Goal: Task Accomplishment & Management: Use online tool/utility

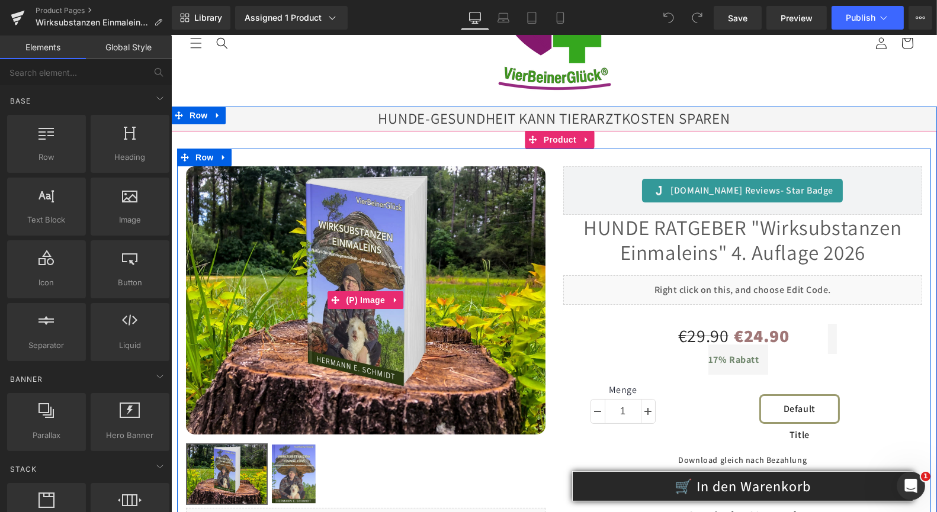
scroll to position [118, 0]
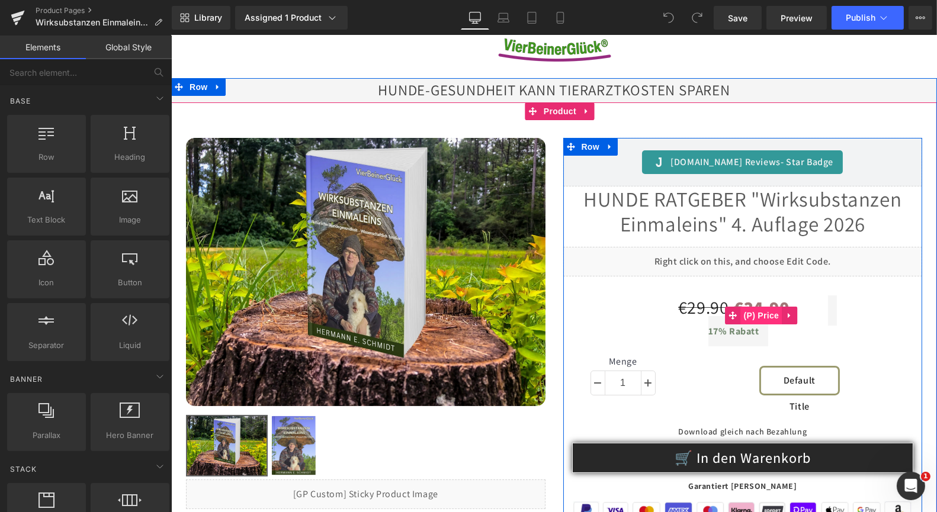
click at [756, 316] on span "(P) Price" at bounding box center [760, 316] width 41 height 18
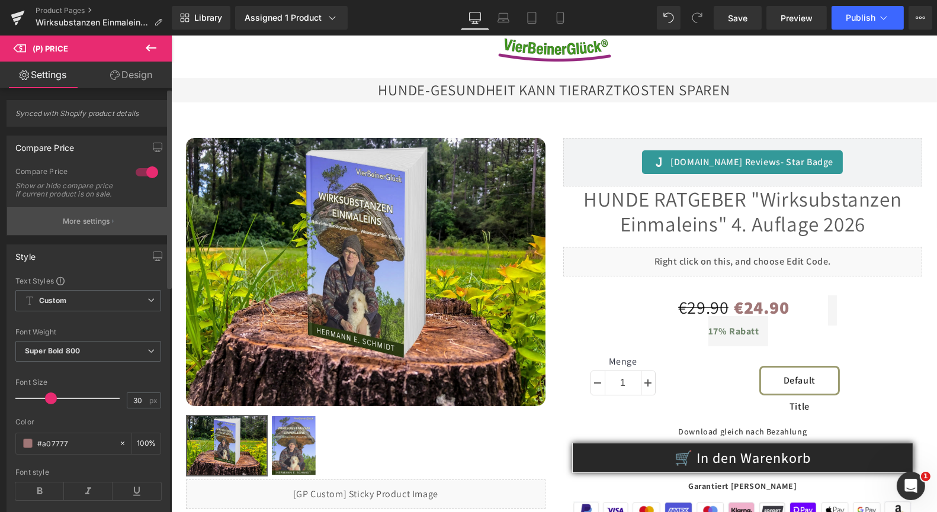
click at [86, 223] on button "More settings" at bounding box center [88, 221] width 162 height 28
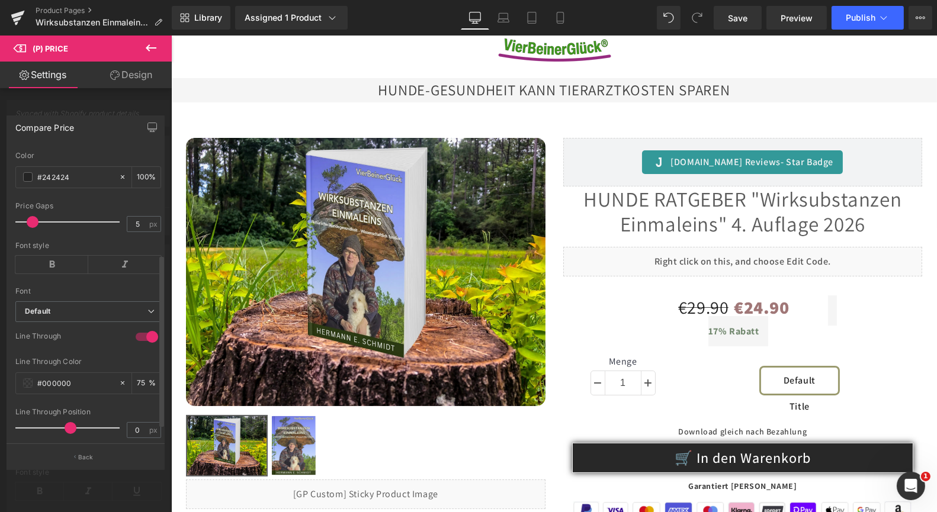
scroll to position [208, 0]
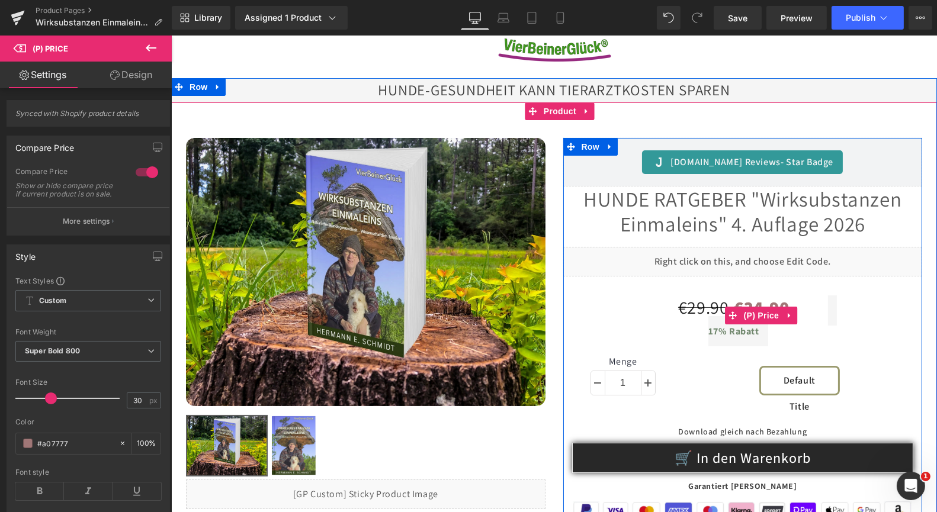
click at [709, 334] on span "17%" at bounding box center [717, 331] width 19 height 12
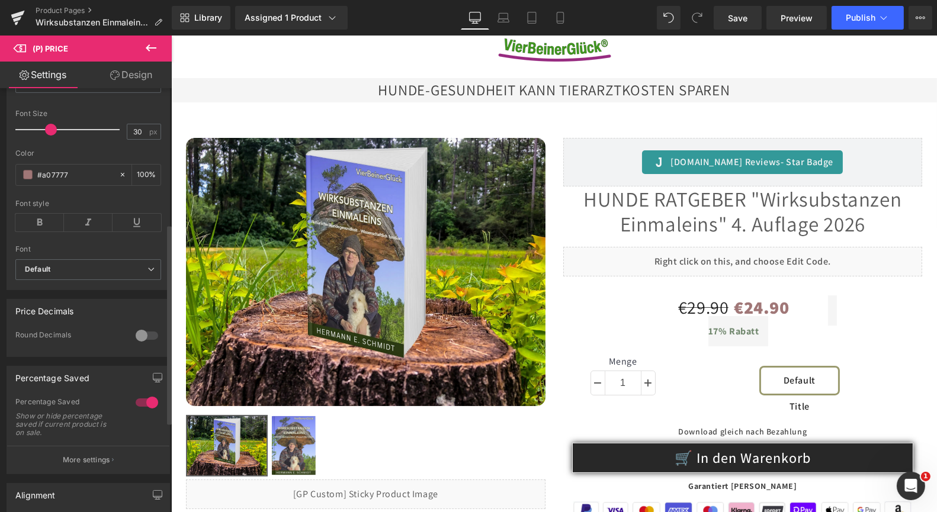
scroll to position [296, 0]
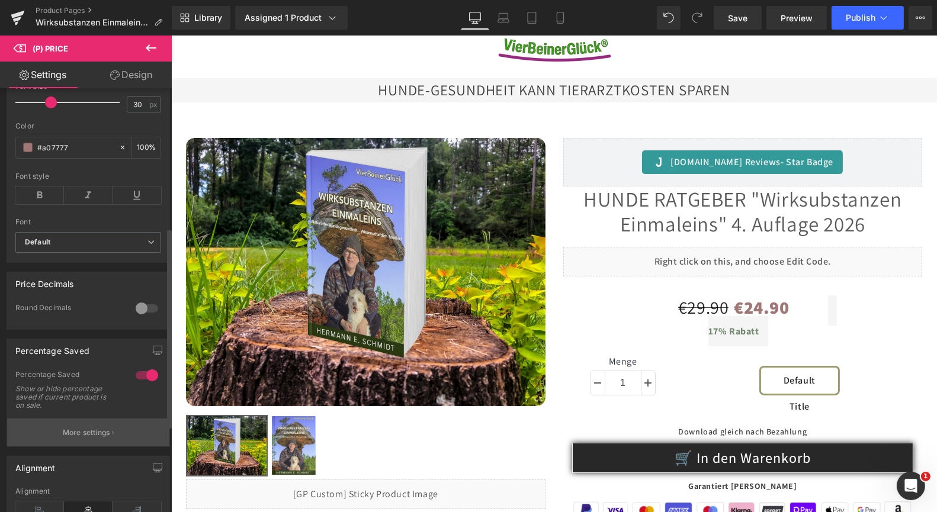
click at [105, 438] on p "More settings" at bounding box center [86, 433] width 47 height 11
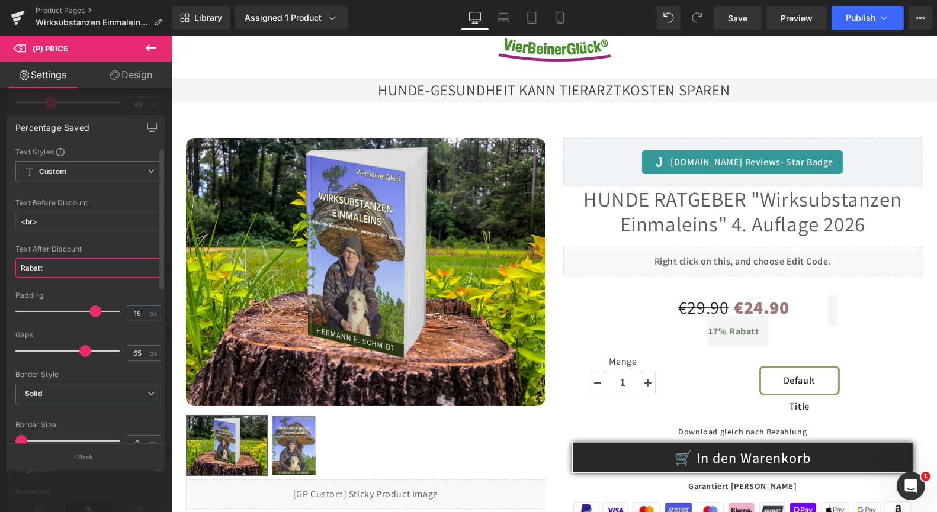
click at [24, 267] on input "Rabatt" at bounding box center [88, 268] width 146 height 20
drag, startPoint x: 22, startPoint y: 270, endPoint x: 46, endPoint y: 265, distance: 24.2
click at [46, 265] on input "Einführungsrabatt" at bounding box center [88, 268] width 146 height 20
click at [89, 270] on input "Neuerscheinungs-Rabatt" at bounding box center [88, 268] width 146 height 20
click at [54, 272] on input "Neuerscheinungsrabatt" at bounding box center [88, 268] width 146 height 20
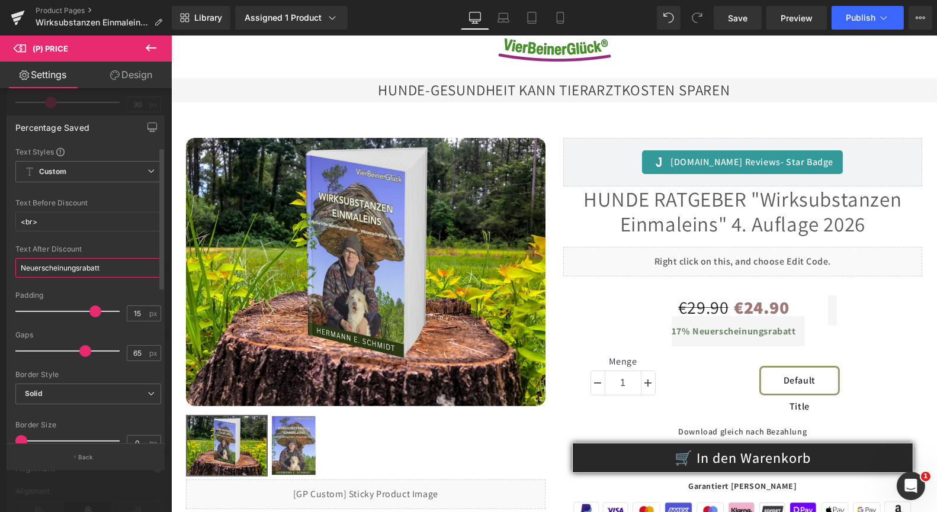
click at [54, 272] on input "Neuerscheinungsrabatt" at bounding box center [88, 268] width 146 height 20
type input "Neuerscheinungsrabatt"
click at [854, 11] on button "Publish" at bounding box center [868, 18] width 72 height 24
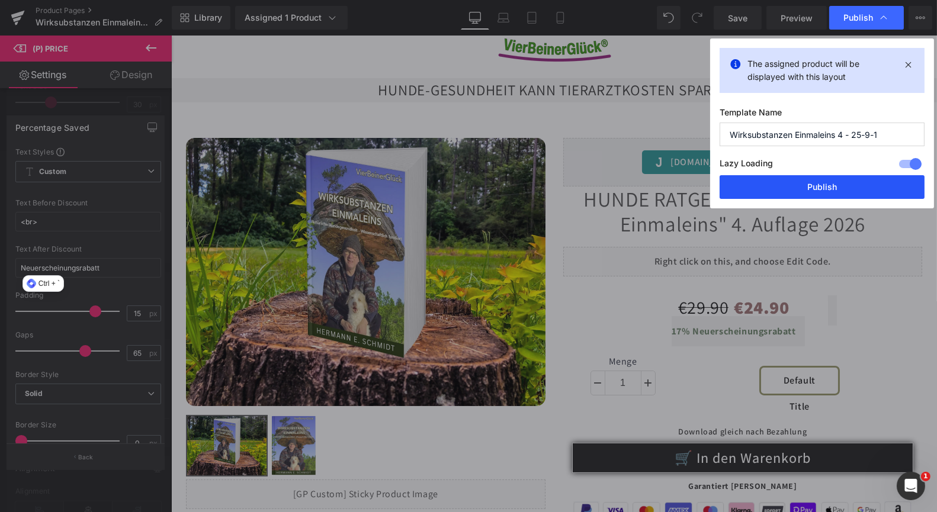
click at [794, 184] on button "Publish" at bounding box center [822, 187] width 205 height 24
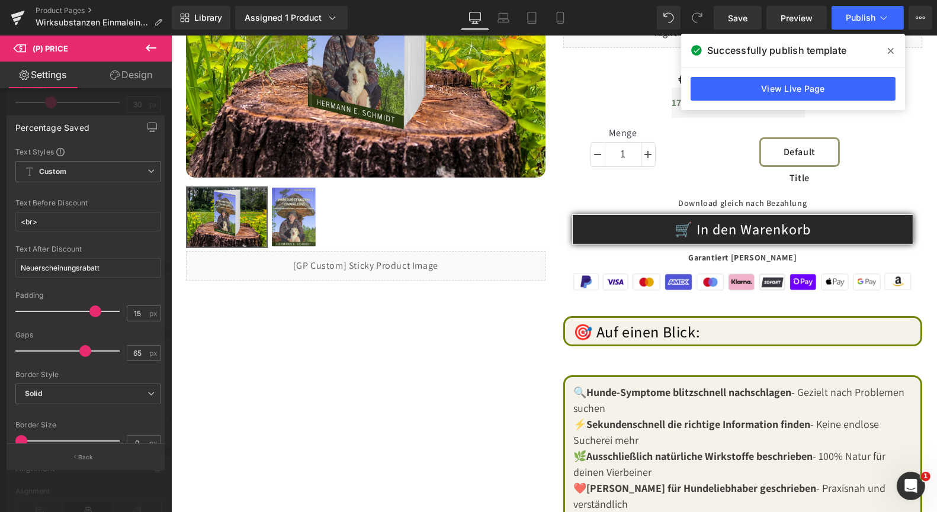
scroll to position [237, 0]
